Goal: Task Accomplishment & Management: Manage account settings

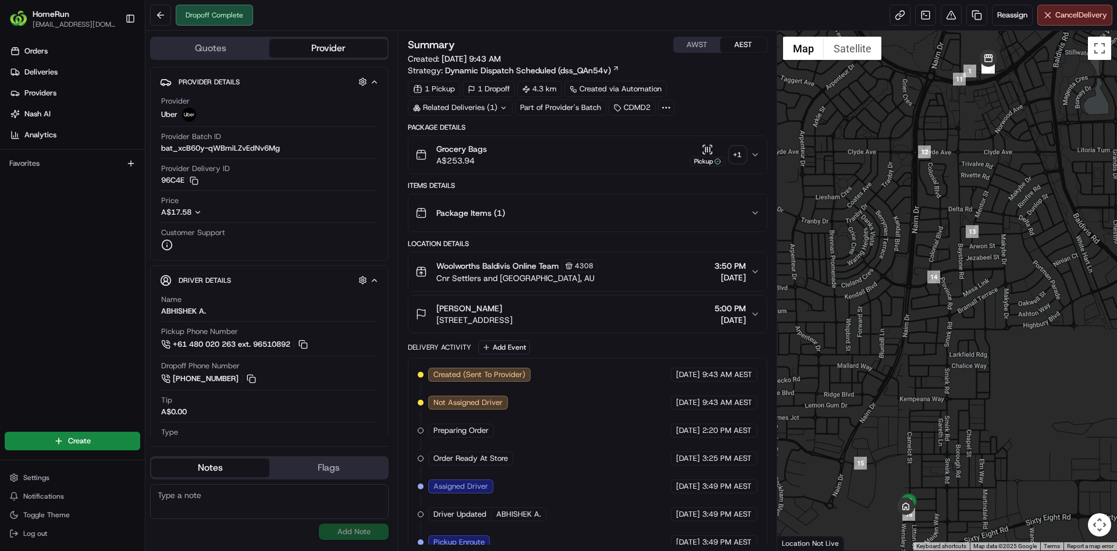
click at [475, 106] on div "Related Deliveries (1)" at bounding box center [460, 107] width 105 height 16
click at [475, 106] on div "Related Deliveries" at bounding box center [460, 107] width 104 height 16
click at [475, 106] on div "Related Deliveries (1)" at bounding box center [460, 107] width 105 height 16
click at [473, 105] on div "Related Deliveries" at bounding box center [460, 107] width 104 height 16
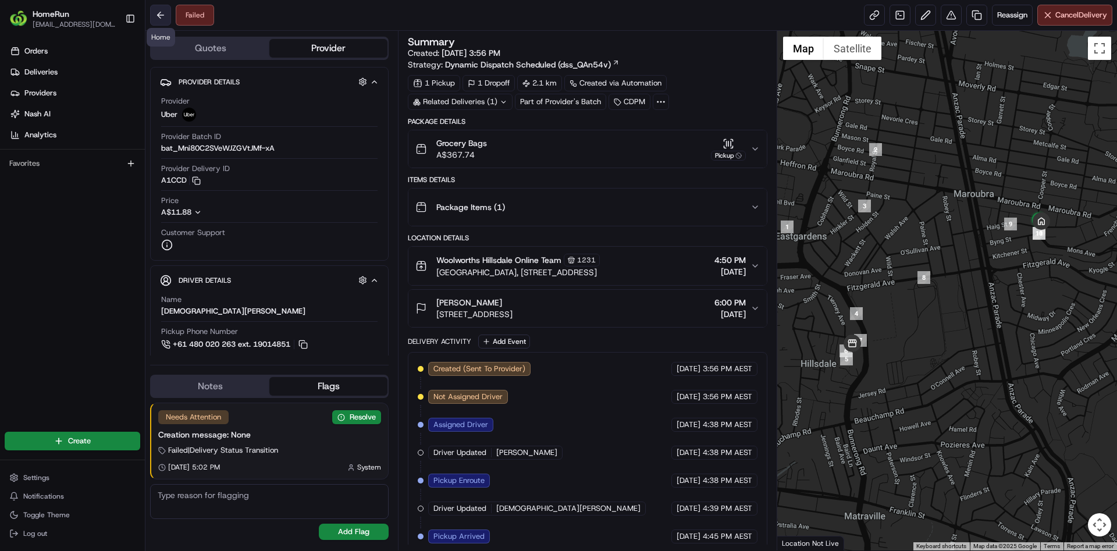
click at [164, 15] on button at bounding box center [160, 15] width 21 height 21
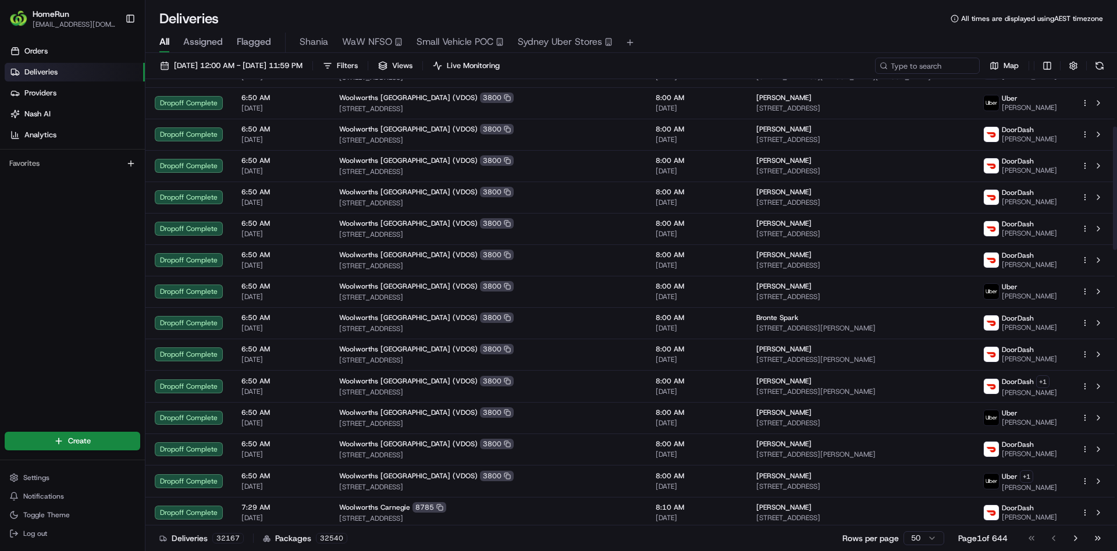
scroll to position [87, 0]
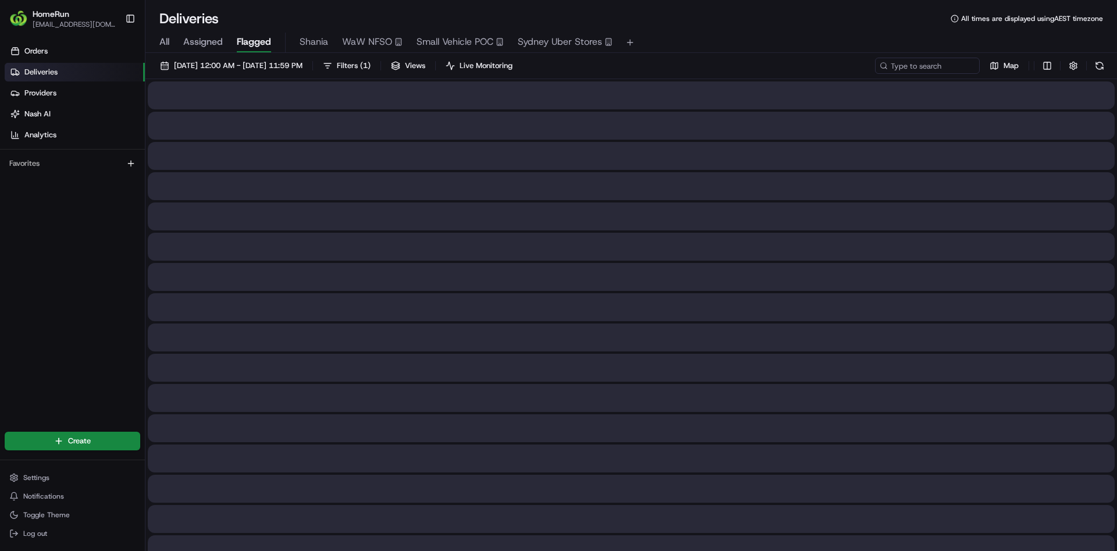
click at [266, 38] on span "Flagged" at bounding box center [254, 42] width 34 height 14
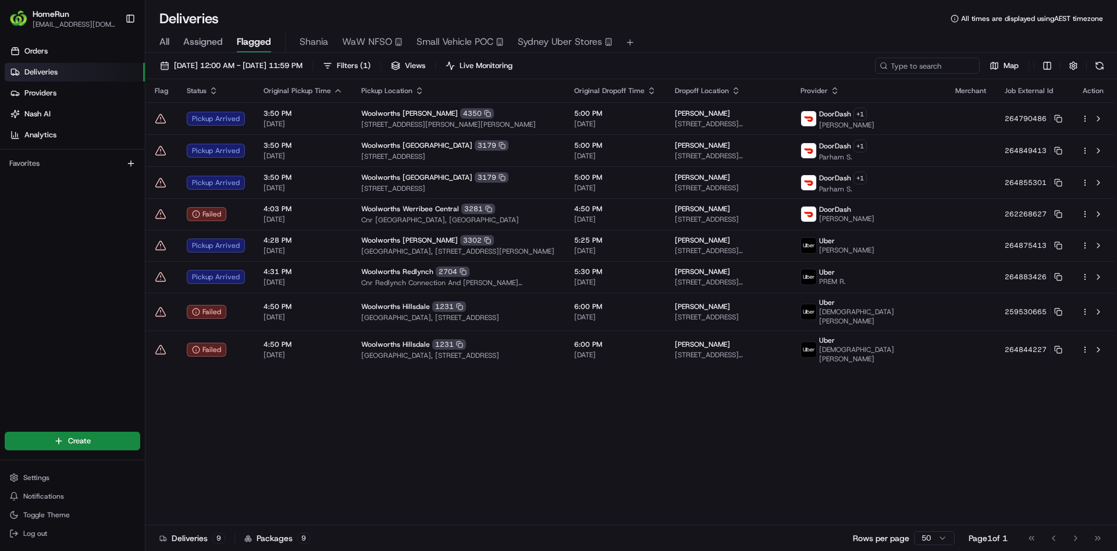
click at [263, 462] on div "Flag Status Original Pickup Time Pickup Location Original Dropoff Time Dropoff …" at bounding box center [629, 302] width 969 height 446
click at [1075, 61] on button "button" at bounding box center [1073, 66] width 16 height 16
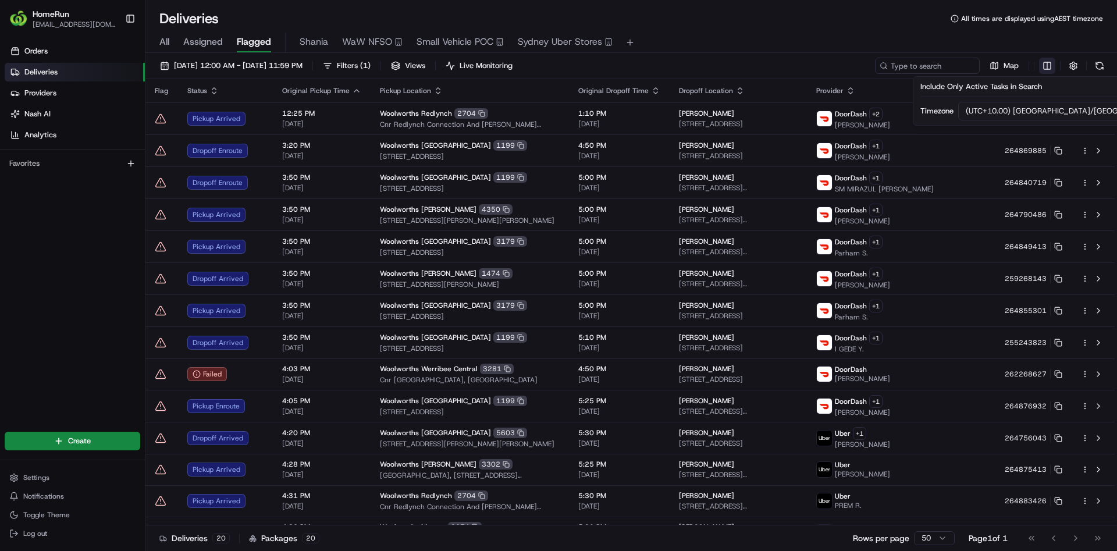
click at [1042, 59] on html "HomeRun slamslade1@woolworths.com.au Toggle Sidebar Orders Deliveries Providers…" at bounding box center [558, 275] width 1117 height 551
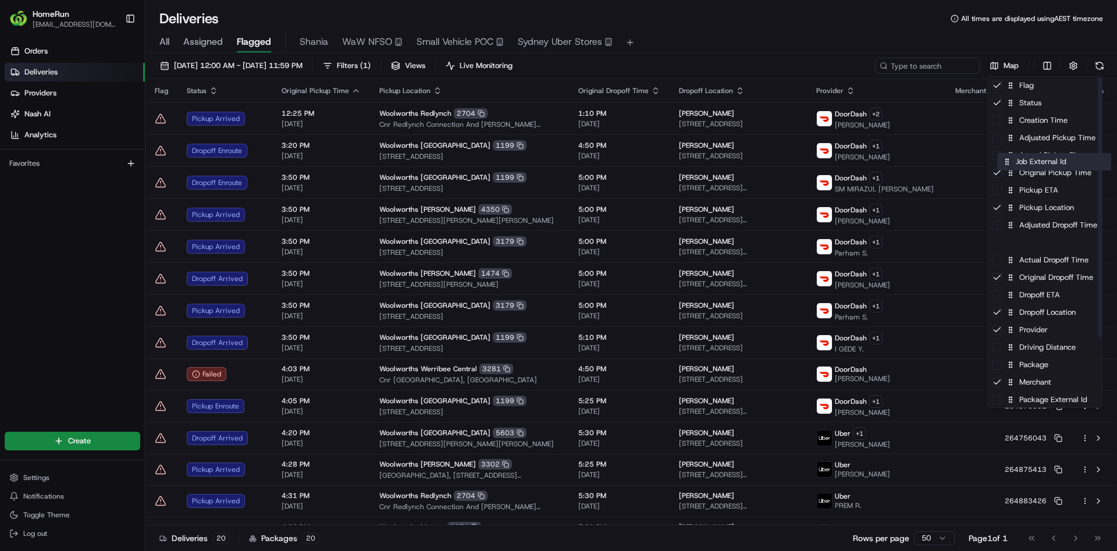
drag, startPoint x: 1030, startPoint y: 298, endPoint x: 1038, endPoint y: 162, distance: 136.4
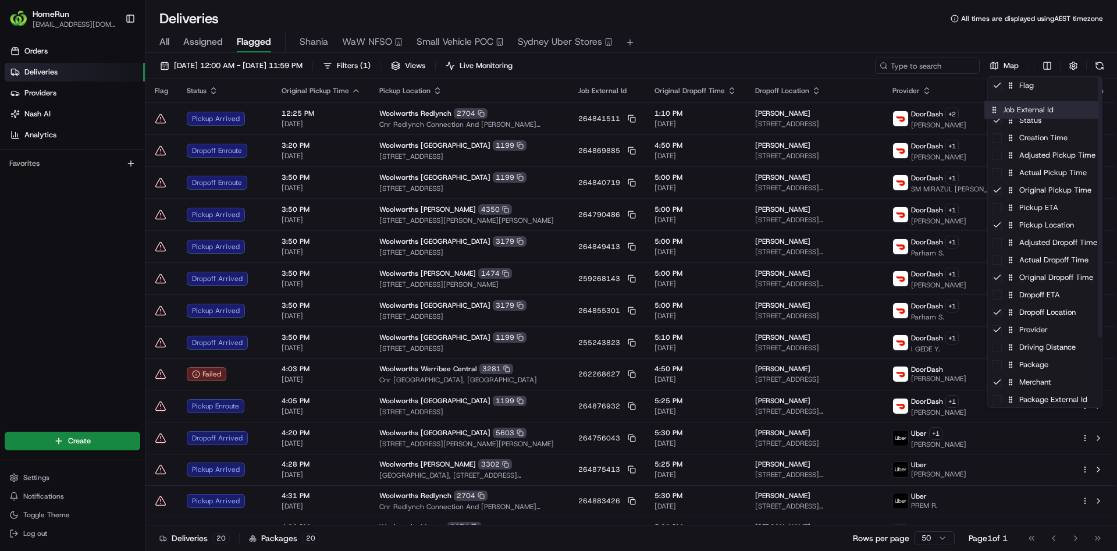
drag, startPoint x: 1041, startPoint y: 249, endPoint x: 1034, endPoint y: 111, distance: 138.1
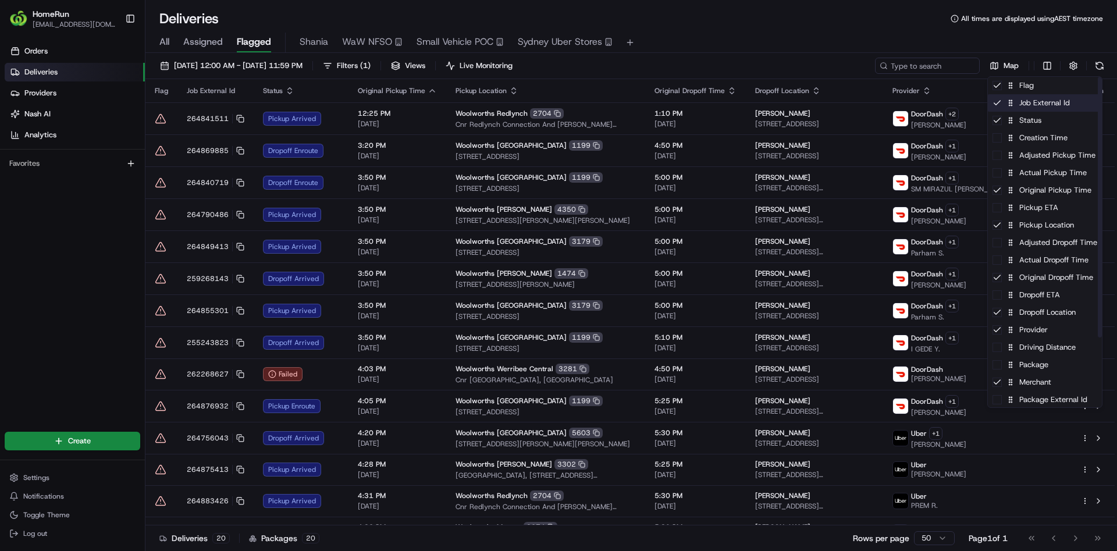
click at [1040, 108] on div "Job External Id" at bounding box center [1045, 102] width 114 height 17
click at [1042, 108] on div "Job External Id" at bounding box center [1045, 102] width 114 height 17
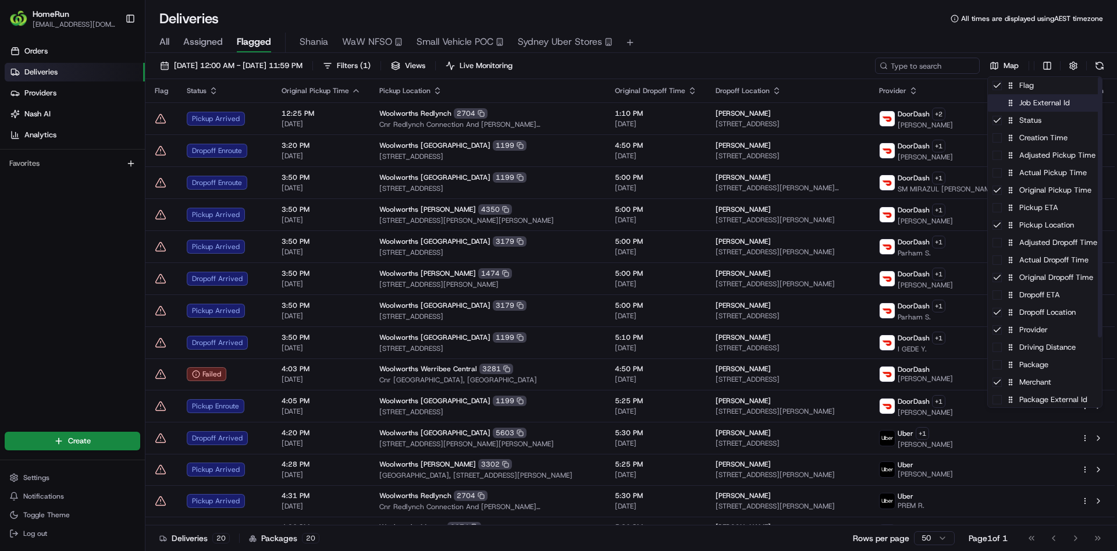
click at [1042, 108] on div "Job External Id" at bounding box center [1045, 102] width 114 height 17
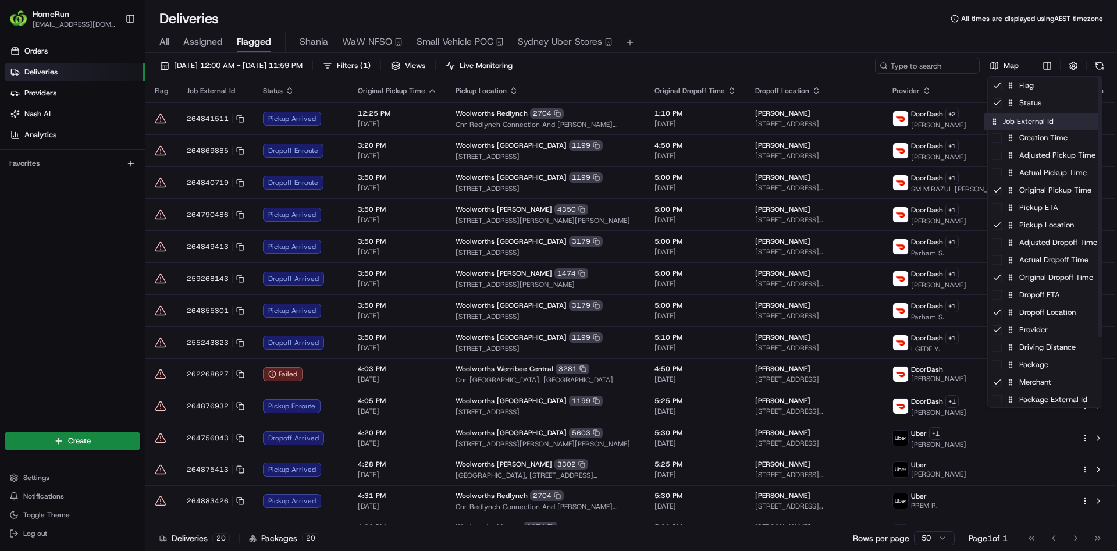
drag, startPoint x: 1042, startPoint y: 108, endPoint x: 1034, endPoint y: 134, distance: 26.9
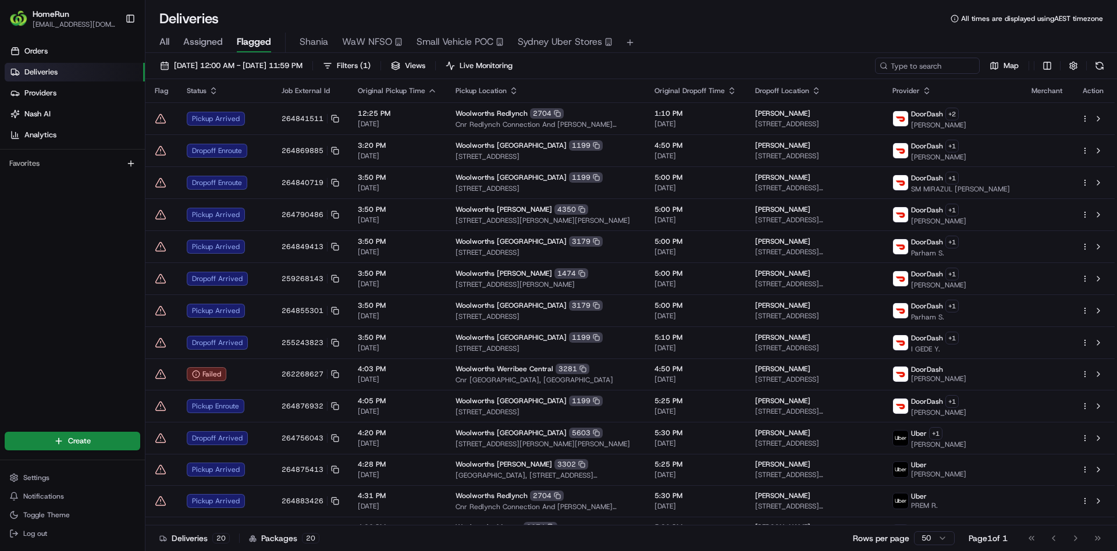
click at [750, 38] on html "HomeRun slamslade1@woolworths.com.au Toggle Sidebar Orders Deliveries Providers…" at bounding box center [558, 275] width 1117 height 551
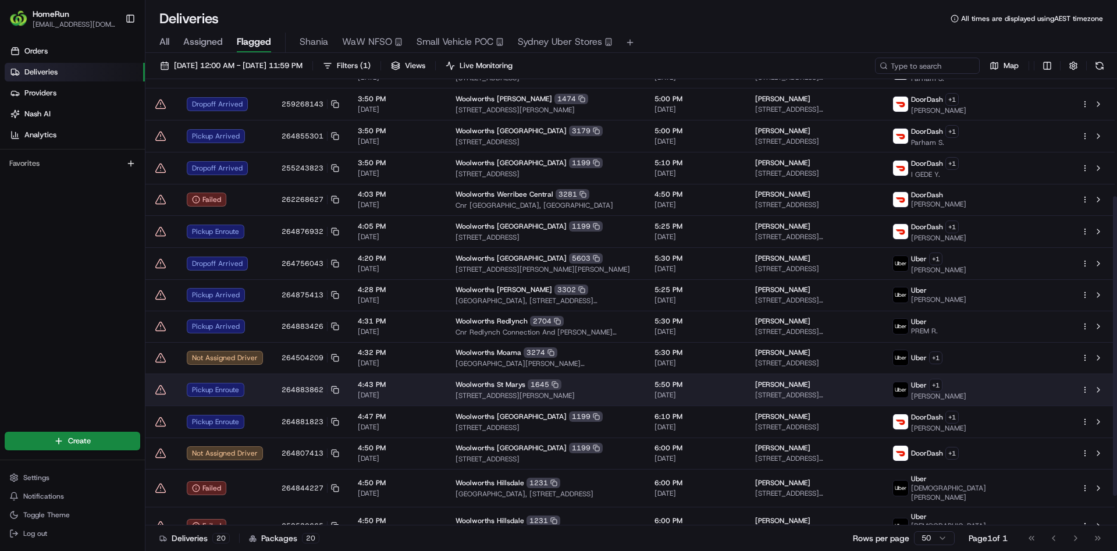
scroll to position [219, 0]
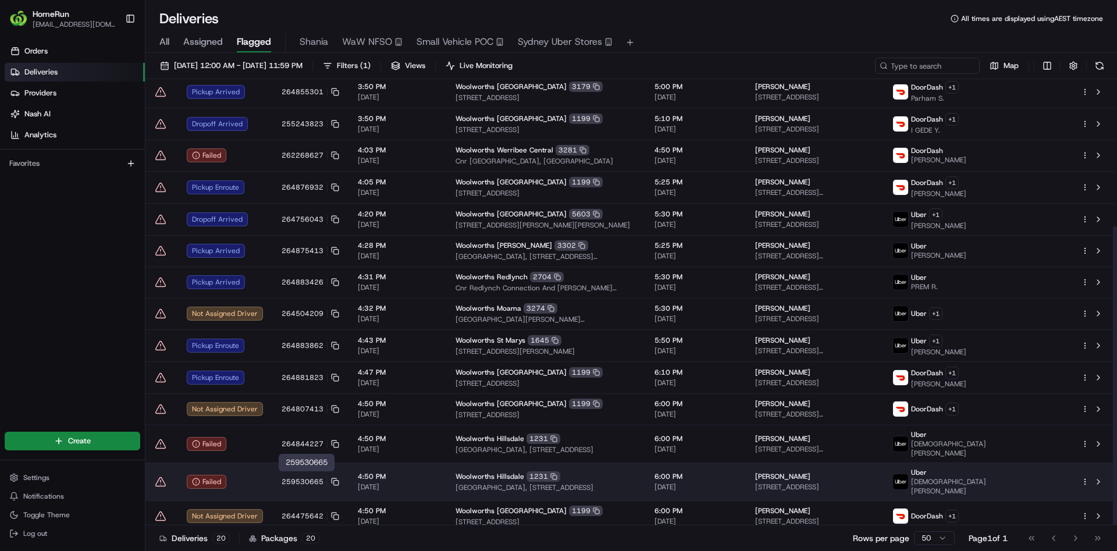
click at [312, 477] on span "259530665" at bounding box center [303, 481] width 42 height 9
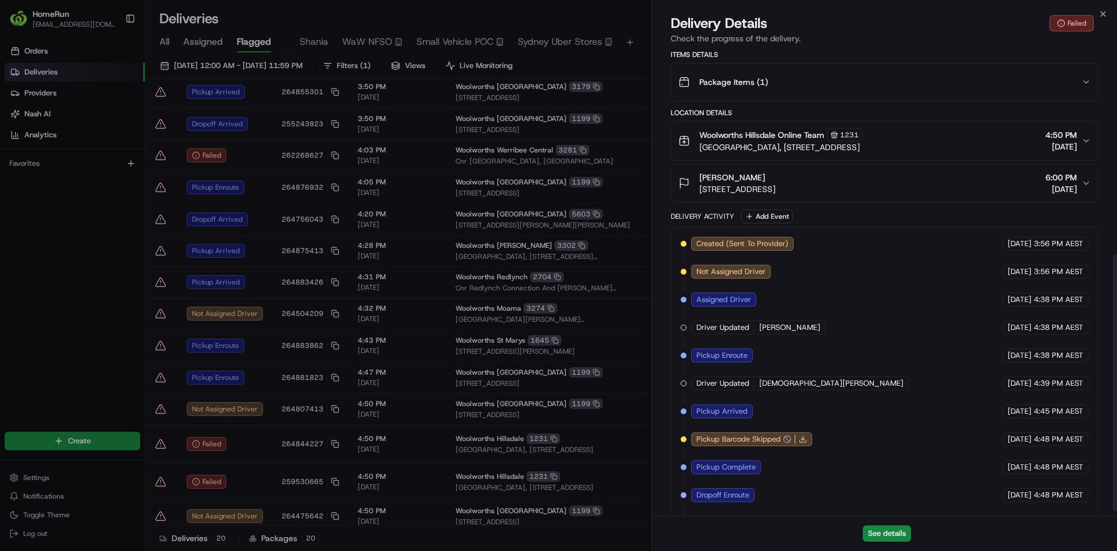
scroll to position [383, 0]
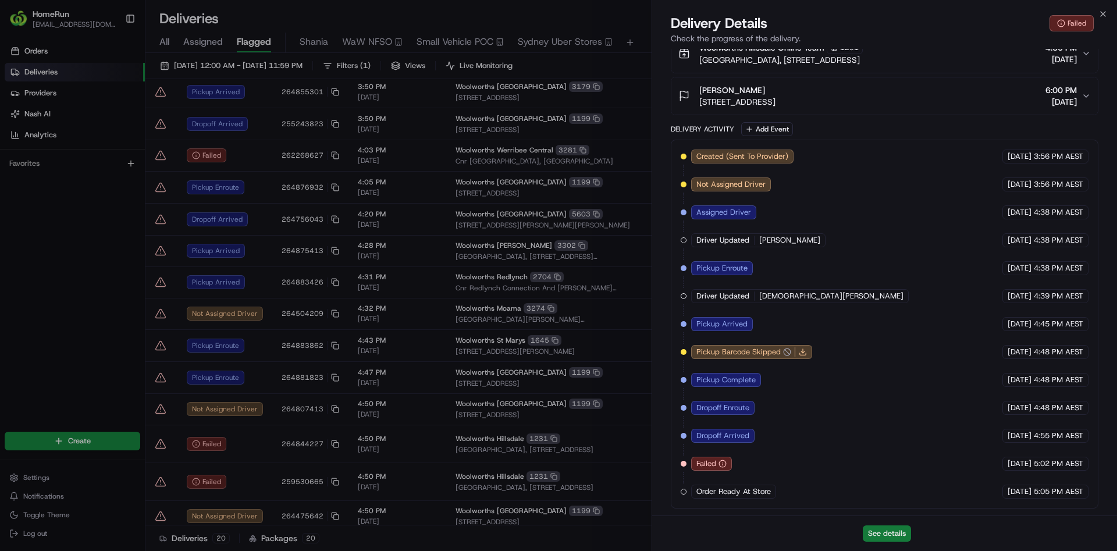
click at [897, 532] on button "See details" at bounding box center [887, 533] width 48 height 16
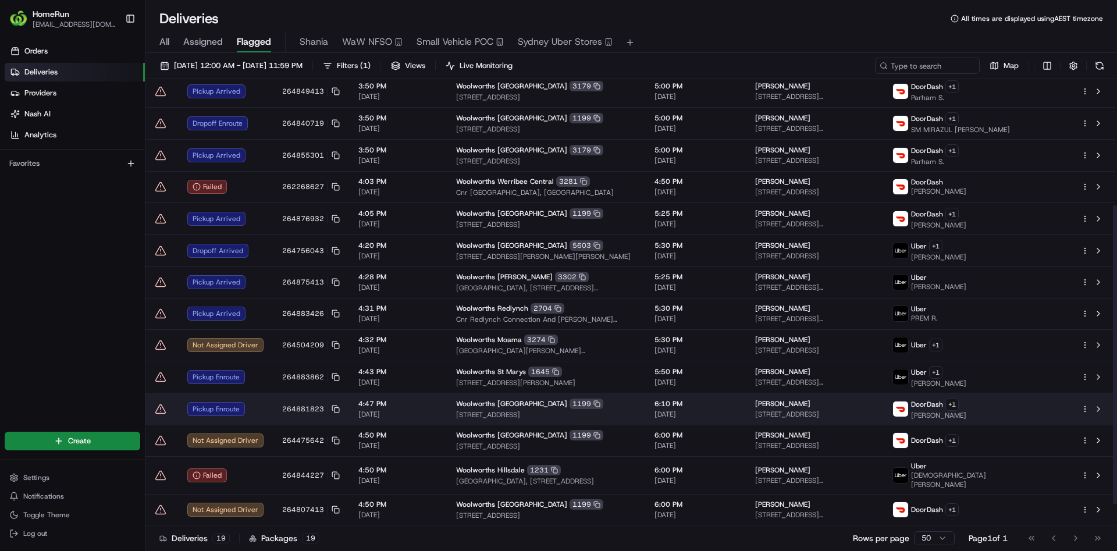
scroll to position [187, 0]
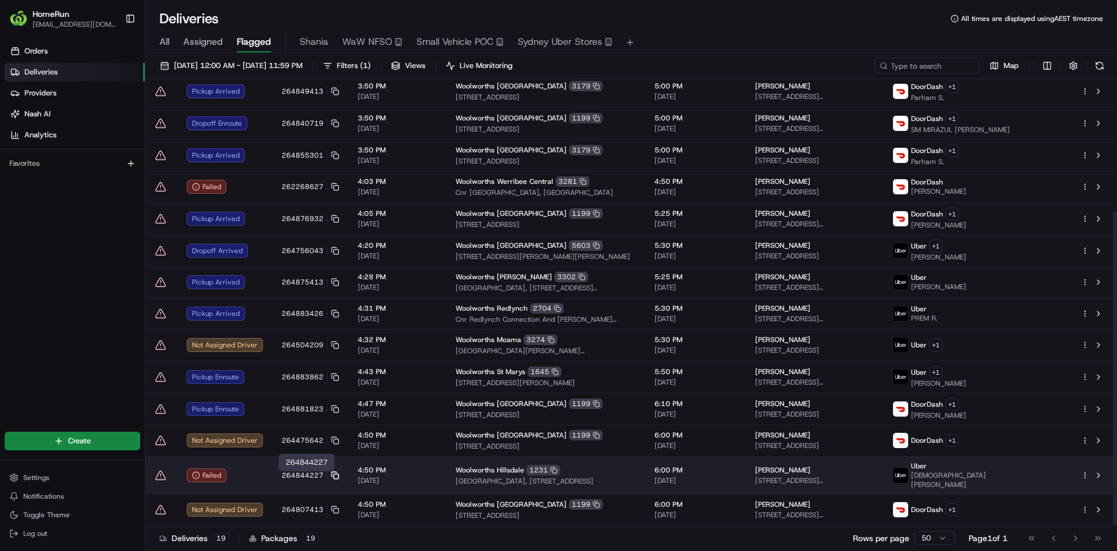
click at [334, 478] on rect at bounding box center [336, 476] width 5 height 5
click at [308, 479] on span "264844227" at bounding box center [303, 475] width 42 height 9
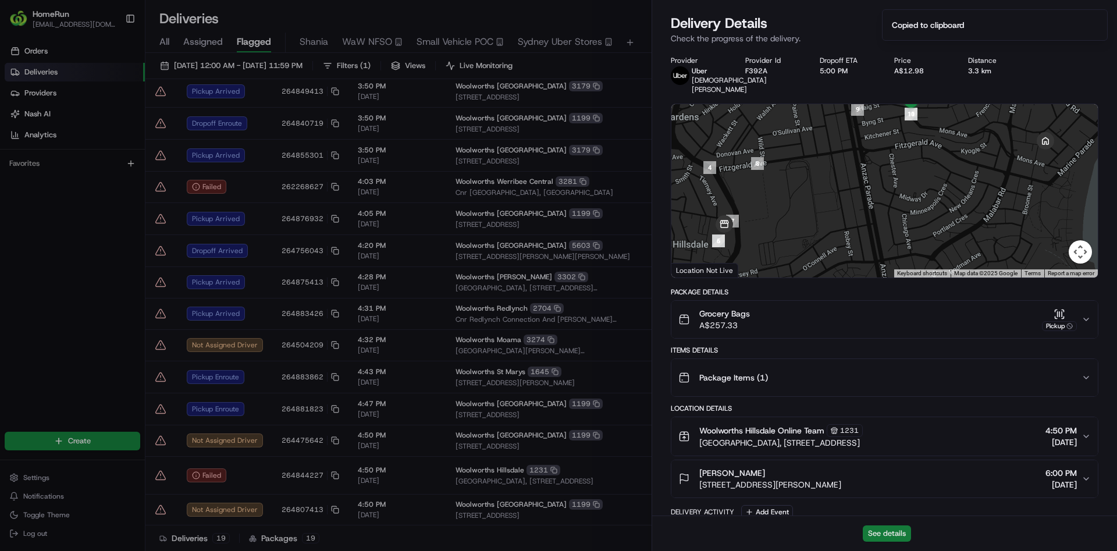
click at [867, 535] on button "See details" at bounding box center [887, 533] width 48 height 16
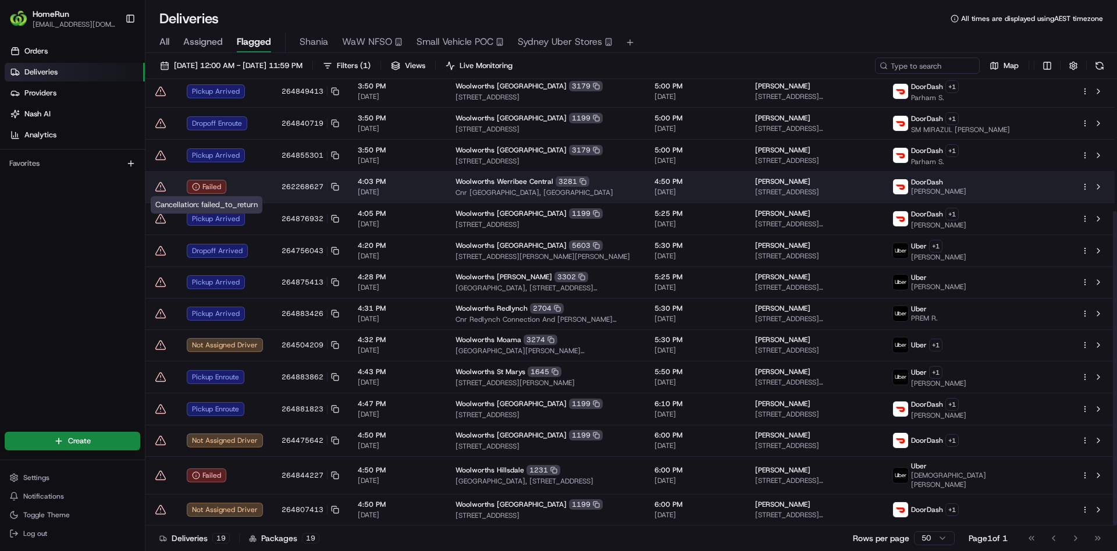
click at [220, 183] on div "Failed" at bounding box center [207, 187] width 40 height 14
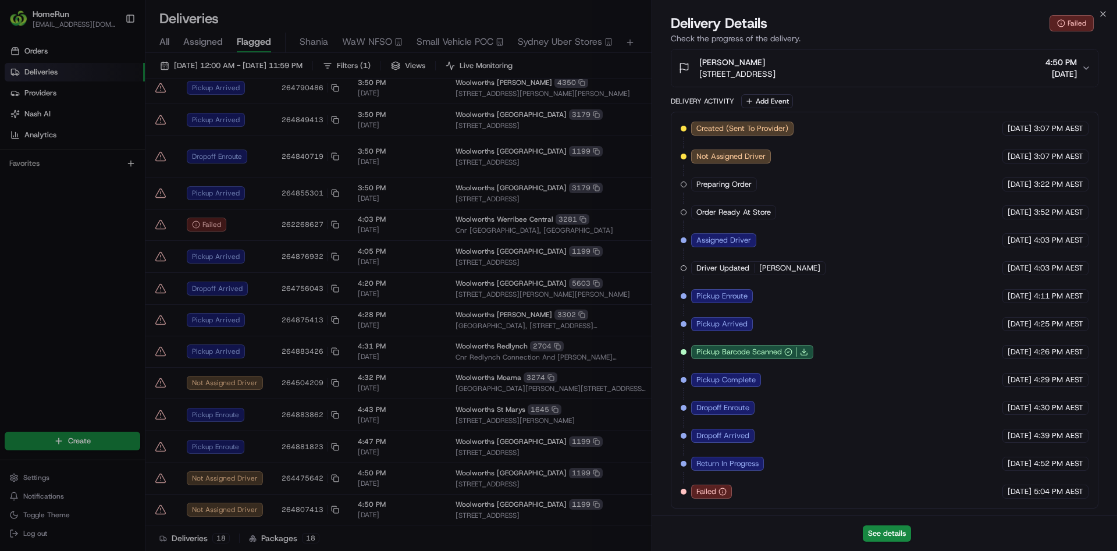
scroll to position [156, 0]
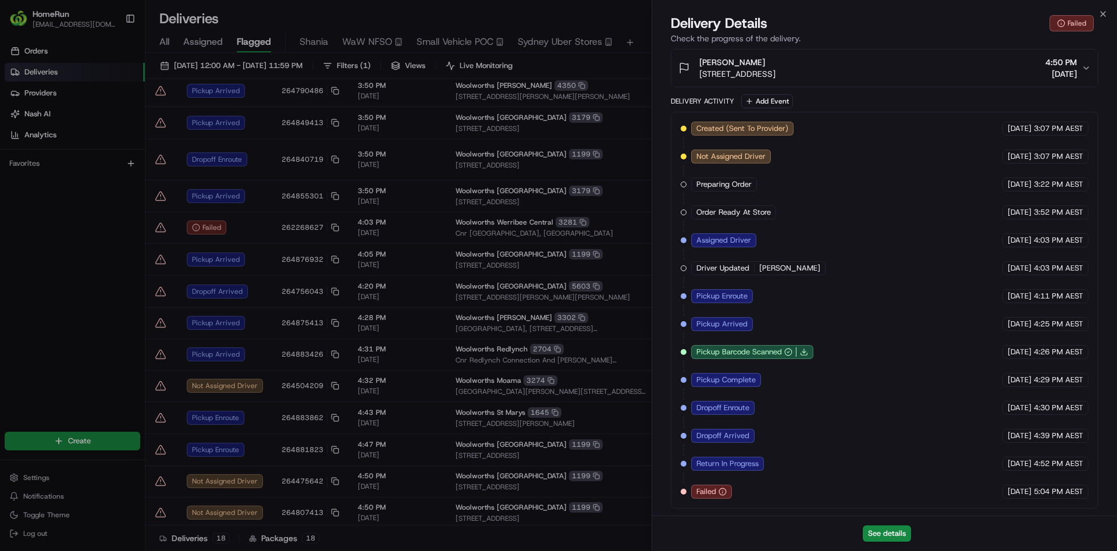
click at [726, 495] on icon "button" at bounding box center [722, 492] width 8 height 8
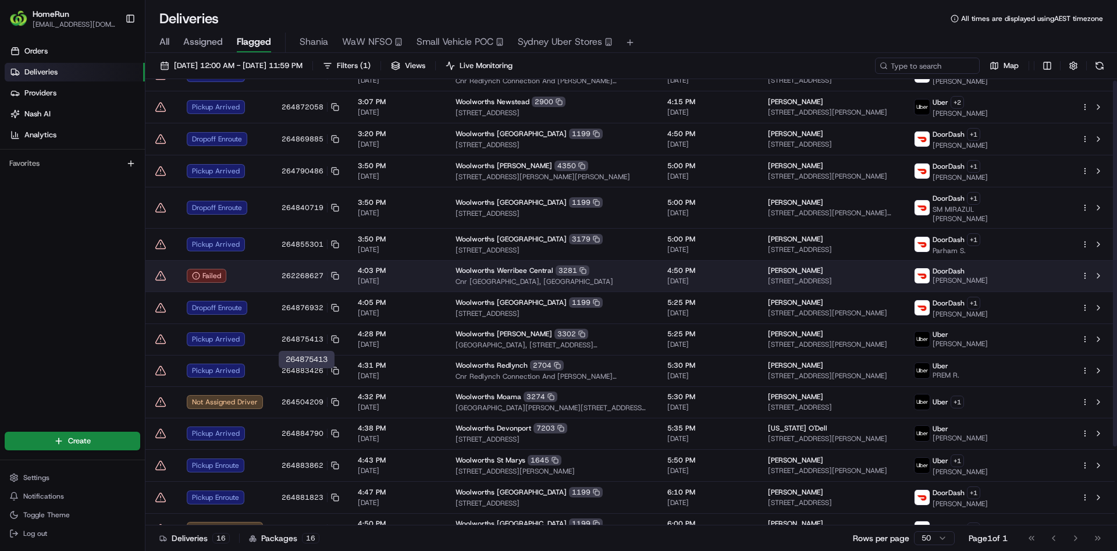
scroll to position [0, 0]
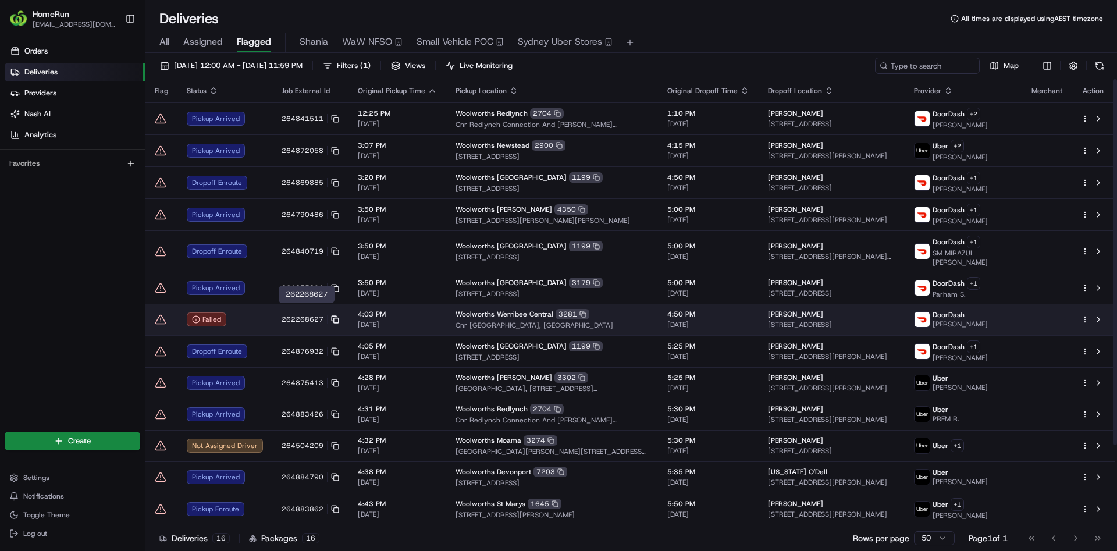
click at [333, 315] on icon at bounding box center [335, 319] width 8 height 8
click at [214, 312] on div "Failed" at bounding box center [207, 319] width 40 height 14
click at [236, 312] on div "Failed" at bounding box center [225, 319] width 76 height 14
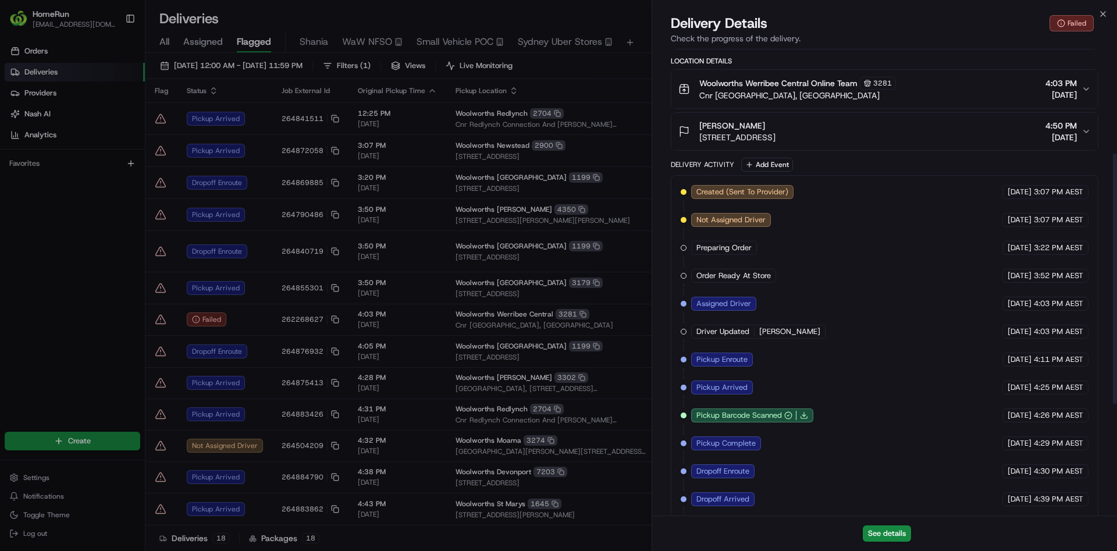
scroll to position [401, 0]
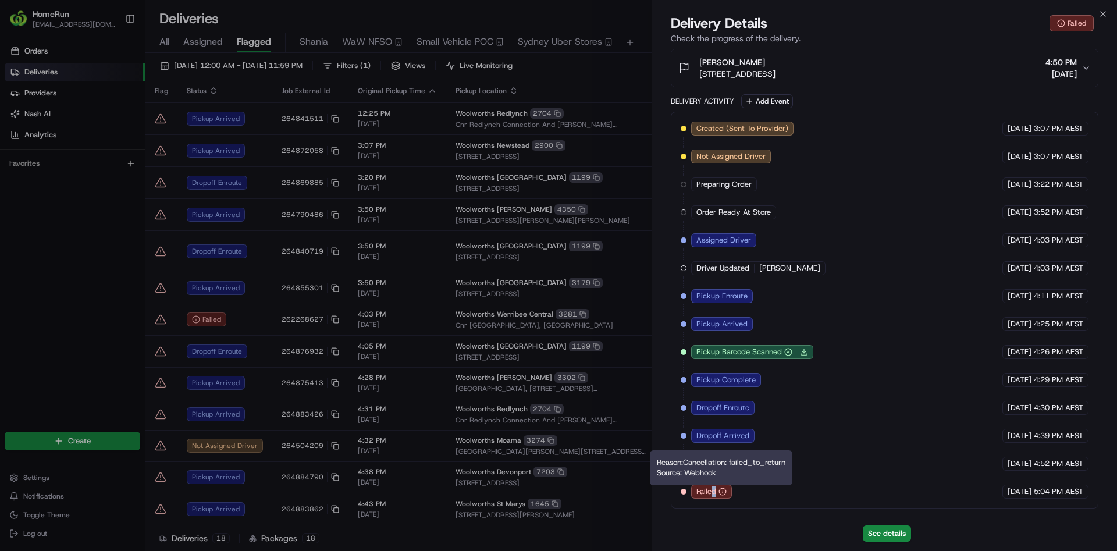
drag, startPoint x: 721, startPoint y: 492, endPoint x: 714, endPoint y: 506, distance: 15.9
click at [714, 506] on div "Created (Sent To Provider) DoorDash 15/08/2025 3:07 PM AEST Not Assigned Driver…" at bounding box center [885, 310] width 428 height 397
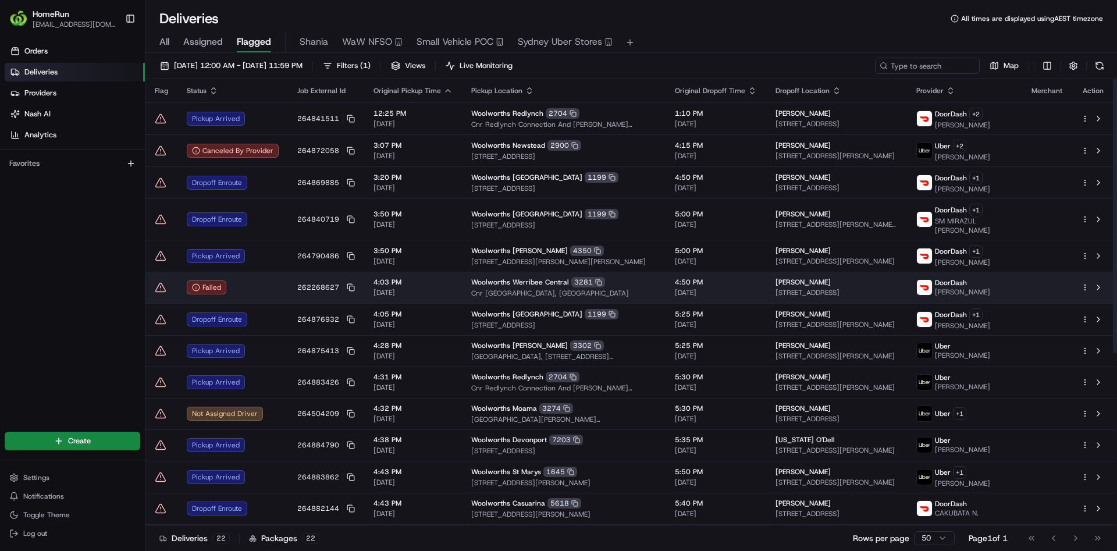
click at [162, 282] on icon at bounding box center [161, 288] width 12 height 12
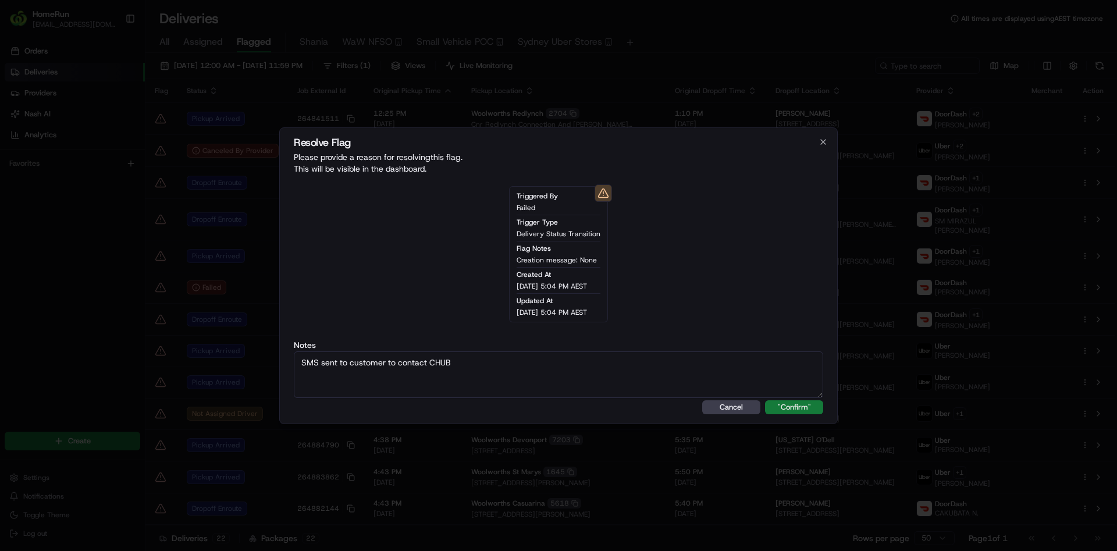
type textarea "SMS sent to customer to contact CHUB"
click at [805, 408] on button ""Confirm"" at bounding box center [794, 407] width 58 height 14
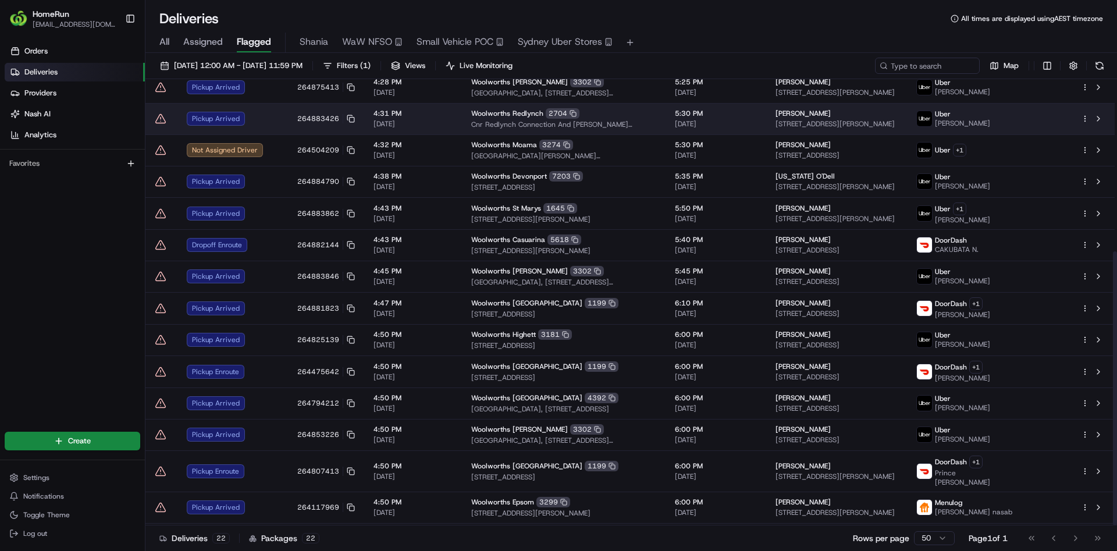
scroll to position [280, 0]
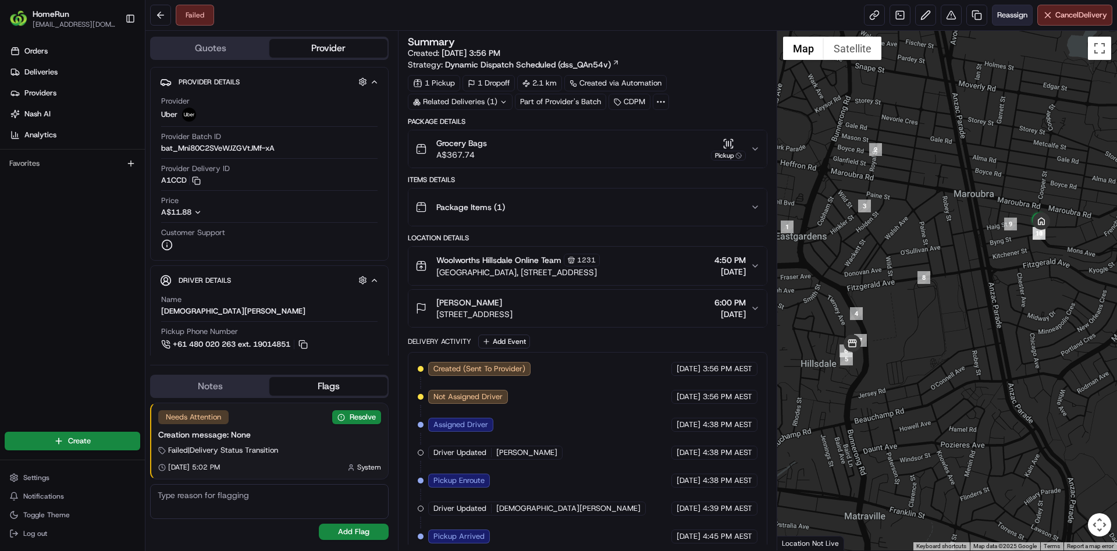
click at [1008, 21] on button "Reassign" at bounding box center [1012, 15] width 41 height 21
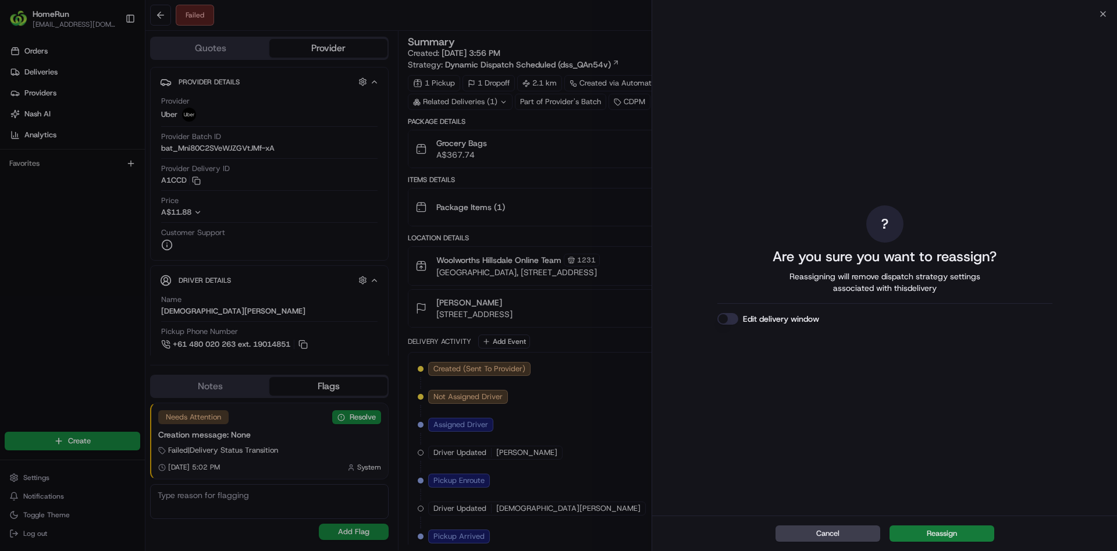
click at [958, 540] on button "Reassign" at bounding box center [942, 533] width 105 height 16
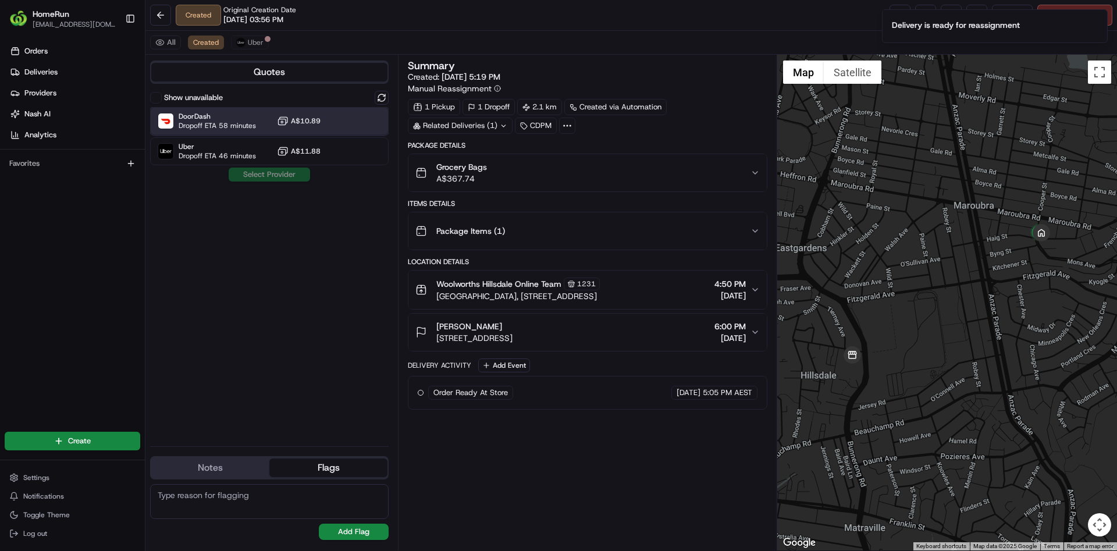
click at [196, 121] on span "Dropoff ETA 58 minutes" at bounding box center [217, 125] width 77 height 9
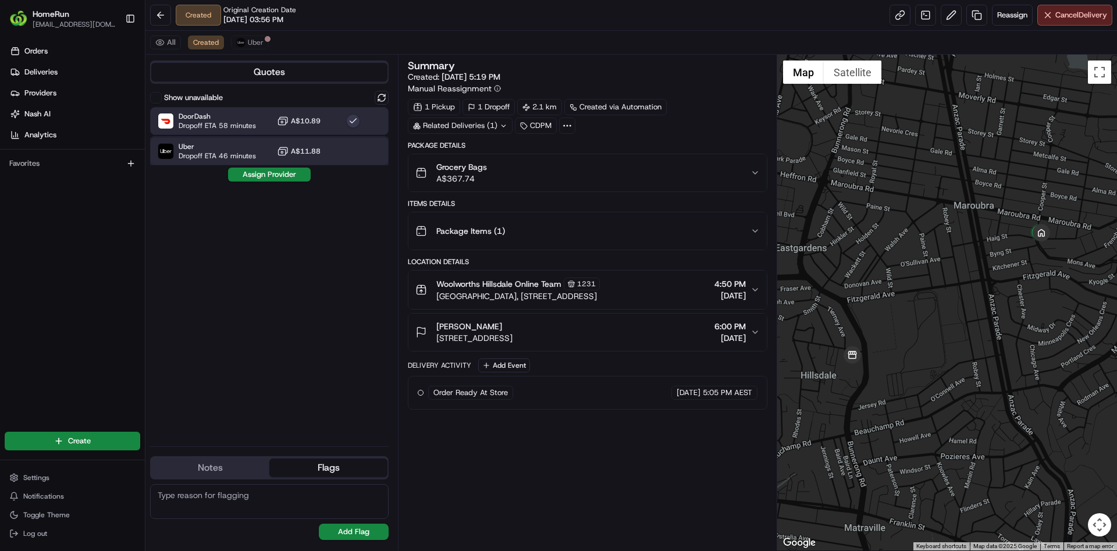
click at [254, 147] on span "Uber" at bounding box center [217, 146] width 77 height 9
click at [250, 127] on span "Dropoff ETA 58 minutes" at bounding box center [217, 125] width 77 height 9
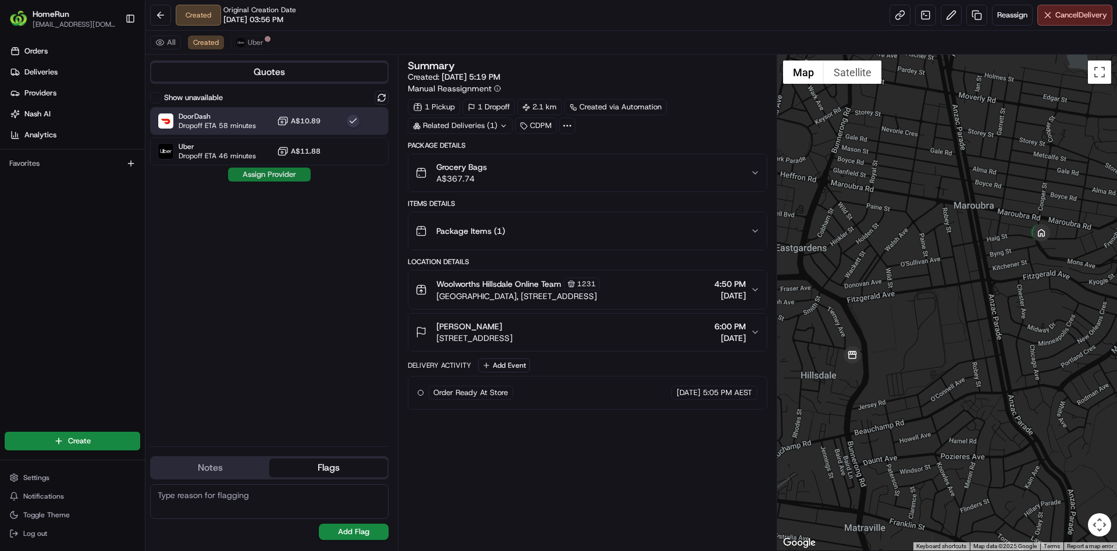
click at [256, 169] on button "Assign Provider" at bounding box center [269, 175] width 83 height 14
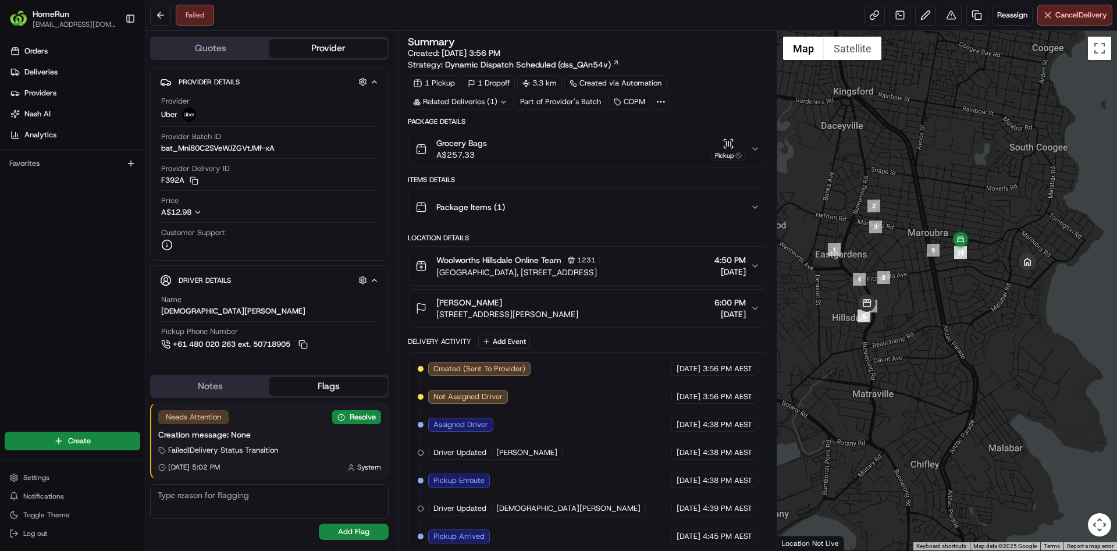
click at [1013, 31] on div at bounding box center [947, 291] width 340 height 520
click at [1019, 19] on span "Reassign" at bounding box center [1012, 15] width 30 height 10
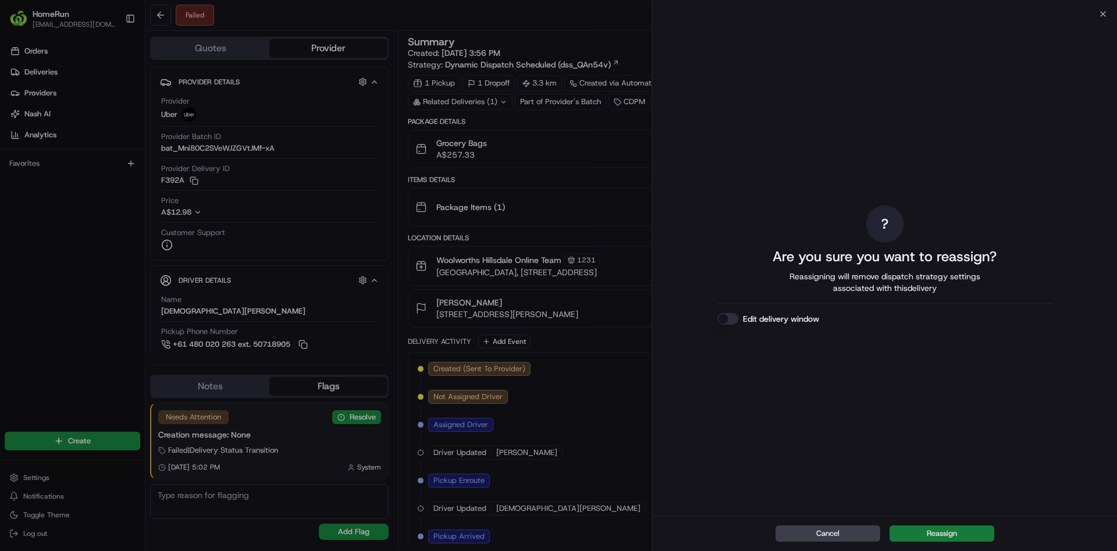
click at [925, 538] on button "Reassign" at bounding box center [942, 533] width 105 height 16
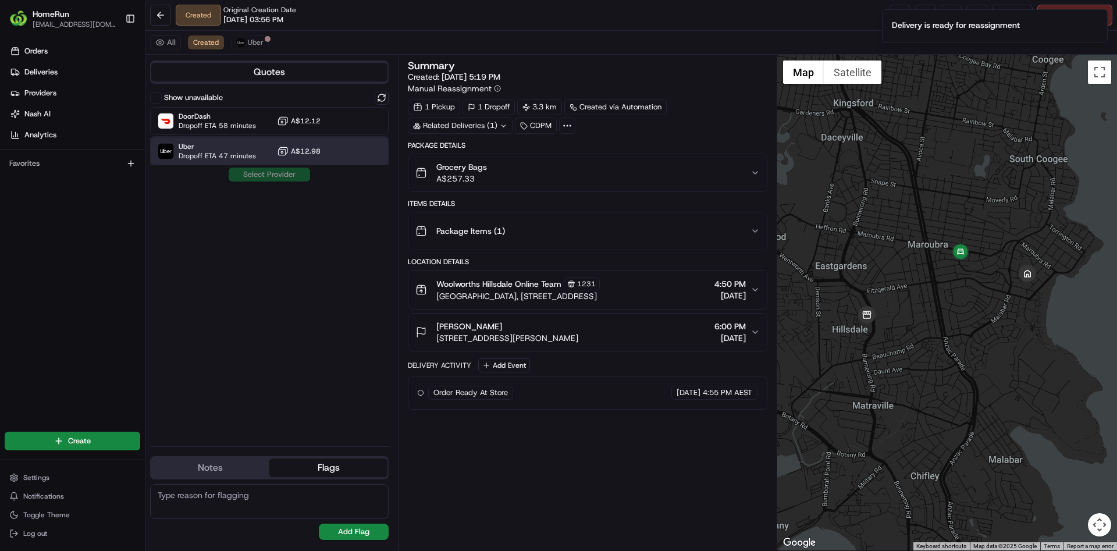
click at [233, 153] on span "Dropoff ETA 47 minutes" at bounding box center [217, 155] width 77 height 9
click at [281, 174] on button "Assign Provider" at bounding box center [269, 175] width 83 height 14
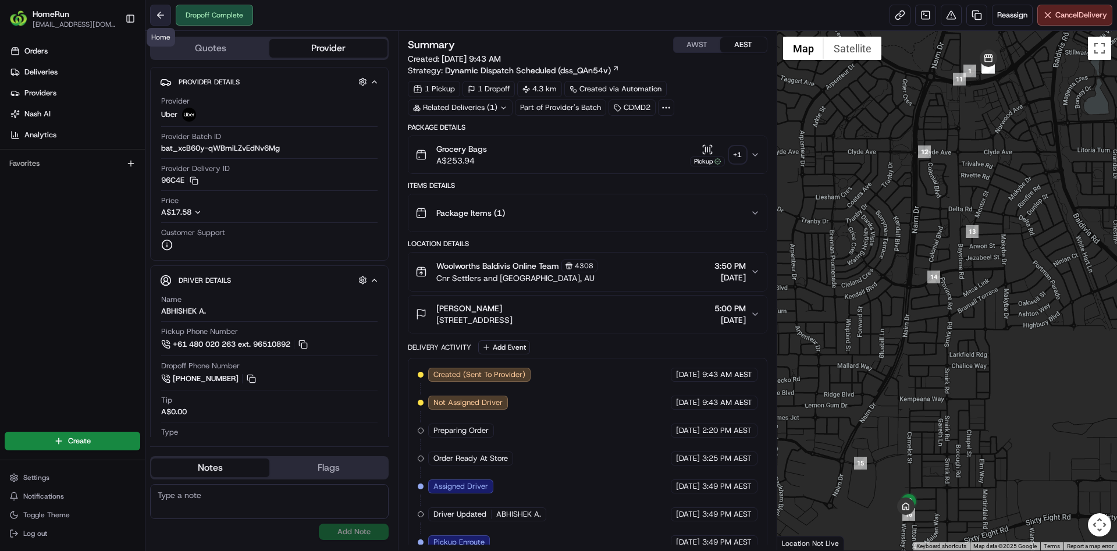
click at [166, 18] on button at bounding box center [160, 15] width 21 height 21
